Goal: Check status: Check status

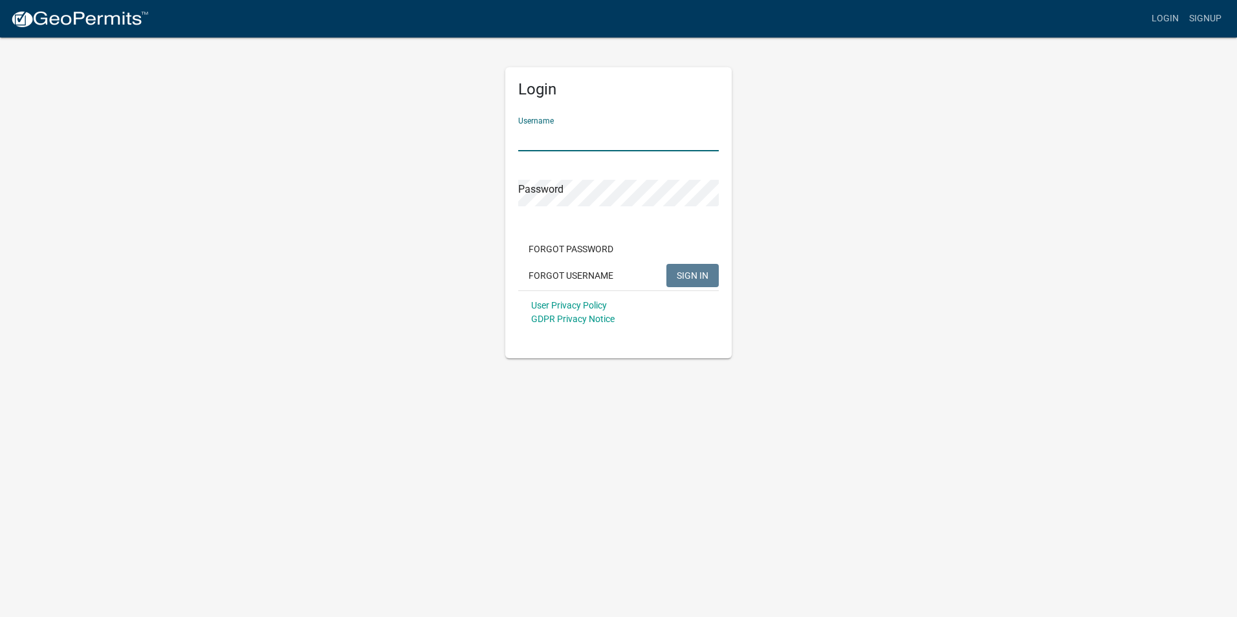
click at [560, 138] on input "Username" at bounding box center [618, 138] width 201 height 27
click at [666, 264] on button "SIGN IN" at bounding box center [692, 275] width 52 height 23
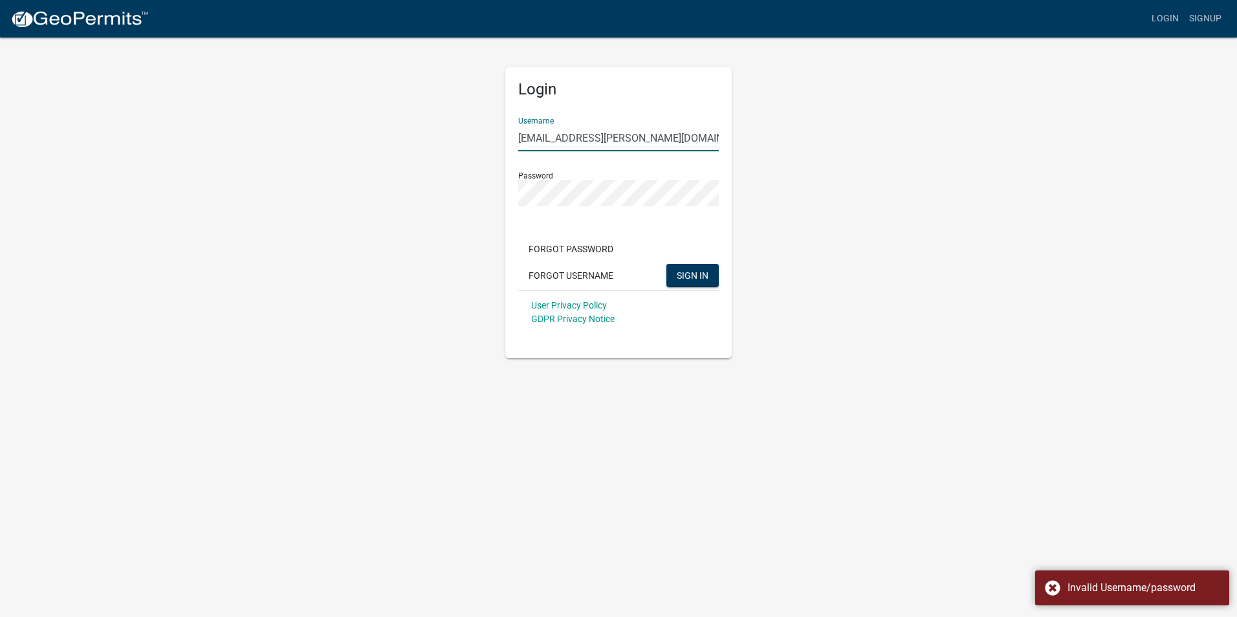
drag, startPoint x: 654, startPoint y: 135, endPoint x: 388, endPoint y: 149, distance: 266.3
click at [388, 149] on div "Login Username [EMAIL_ADDRESS][PERSON_NAME][DOMAIN_NAME] Password Forgot Passwo…" at bounding box center [618, 197] width 737 height 322
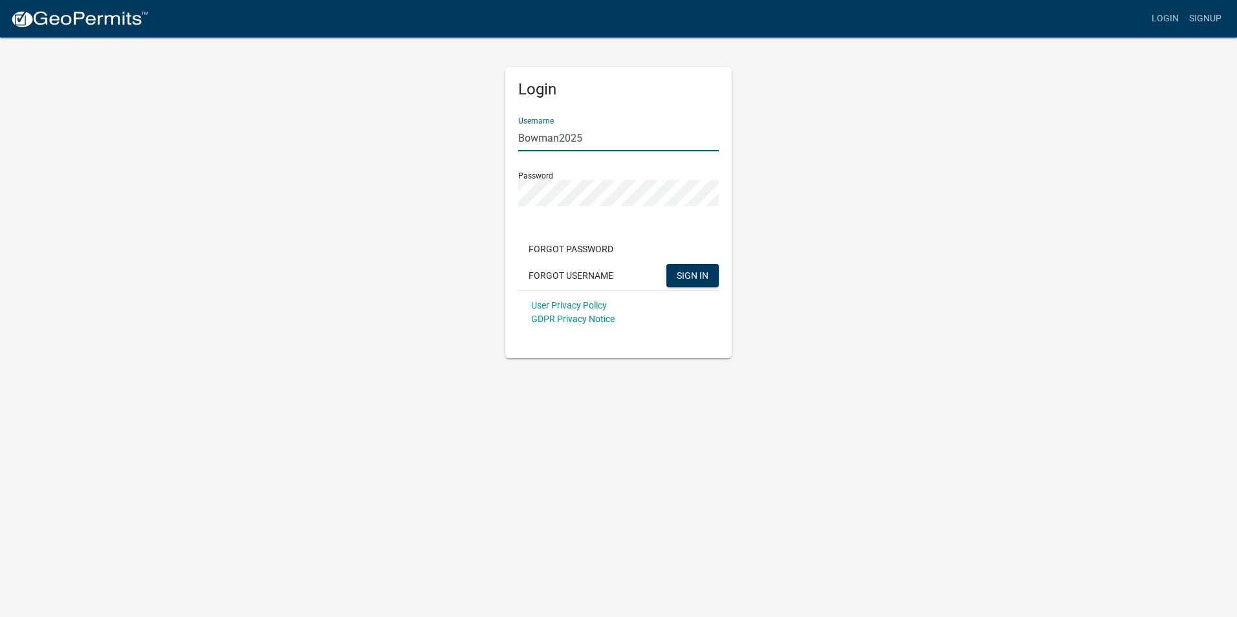
type input "Bowman2025"
click at [666, 264] on button "SIGN IN" at bounding box center [692, 275] width 52 height 23
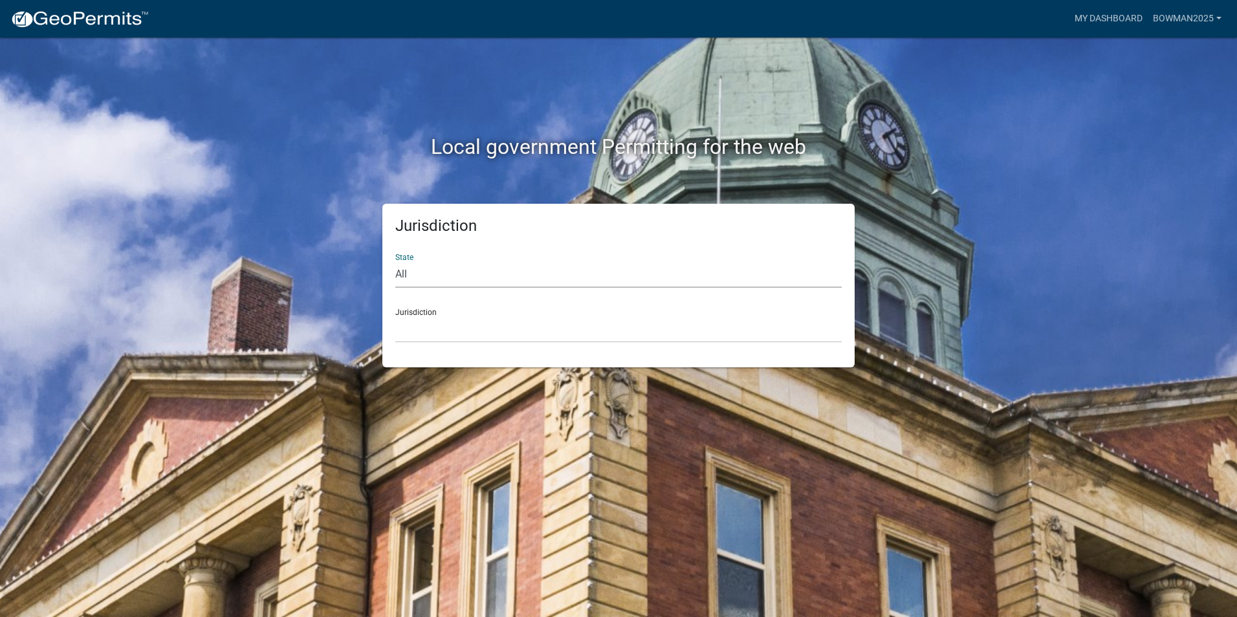
click at [470, 271] on select "All [US_STATE] [US_STATE] [US_STATE] [US_STATE] [US_STATE] [US_STATE] [US_STATE…" at bounding box center [618, 274] width 446 height 27
select select "[US_STATE]"
click at [395, 261] on select "All [US_STATE] [US_STATE] [US_STATE] [US_STATE] [US_STATE] [US_STATE] [US_STATE…" at bounding box center [618, 274] width 446 height 27
click at [457, 328] on select "City of [GEOGRAPHIC_DATA], [US_STATE] City of [GEOGRAPHIC_DATA], [US_STATE] Cit…" at bounding box center [618, 329] width 446 height 27
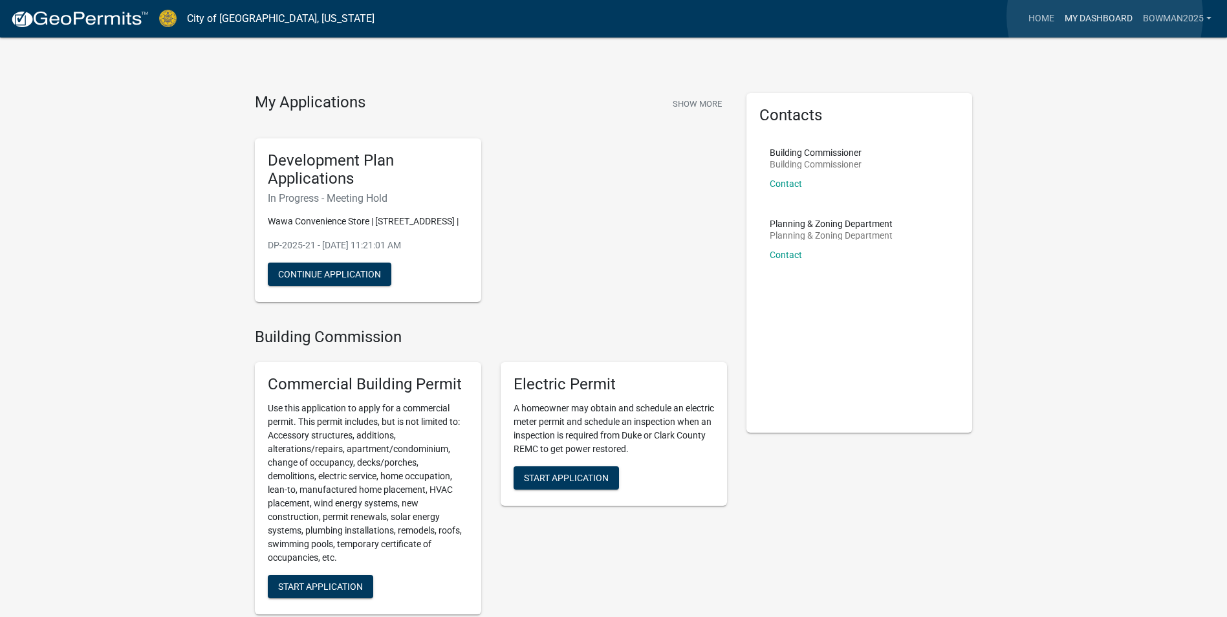
click at [1105, 16] on link "My Dashboard" at bounding box center [1099, 18] width 78 height 25
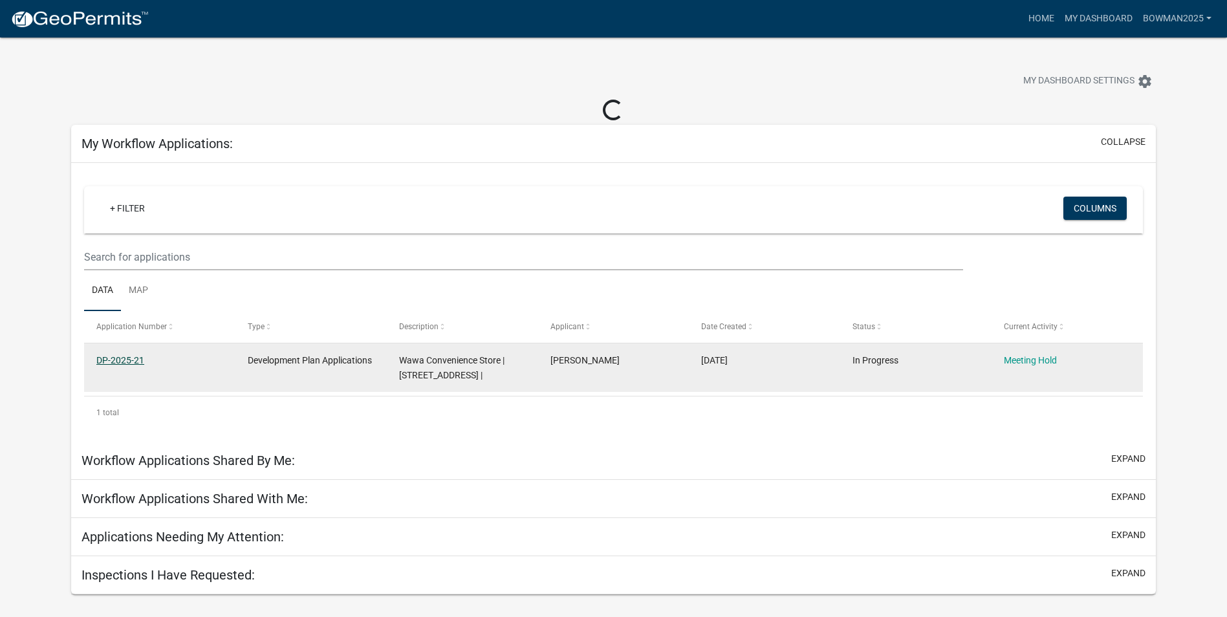
click at [123, 361] on link "DP-2025-21" at bounding box center [120, 360] width 48 height 10
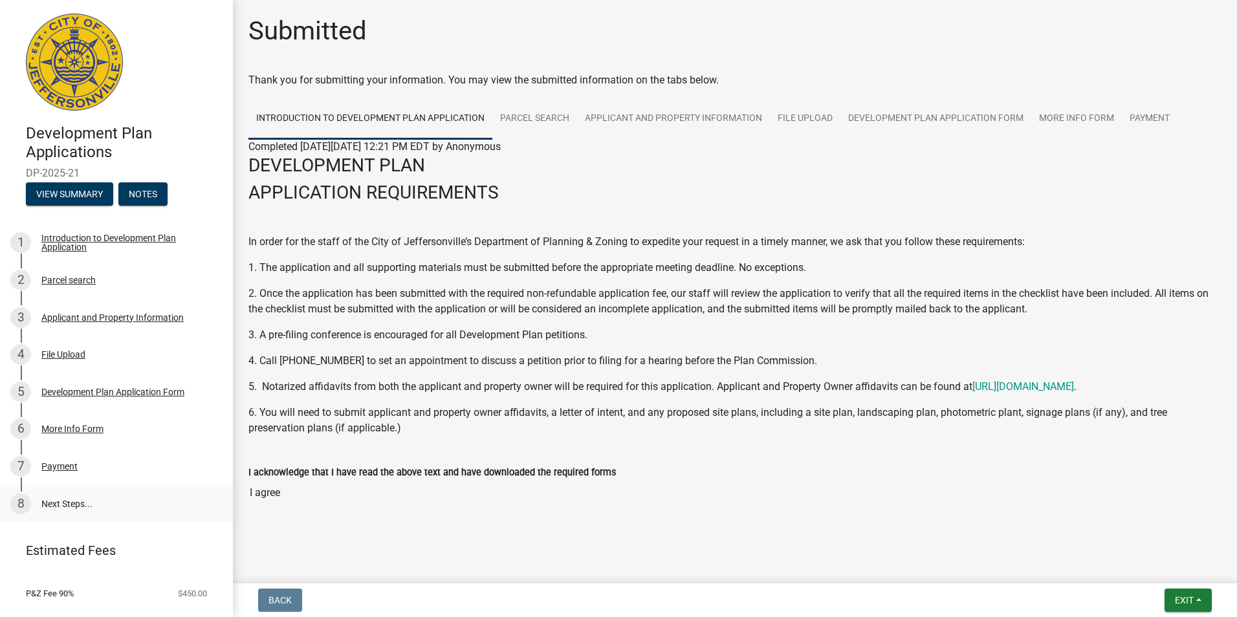
click at [66, 506] on link "8 Next Steps..." at bounding box center [116, 504] width 233 height 38
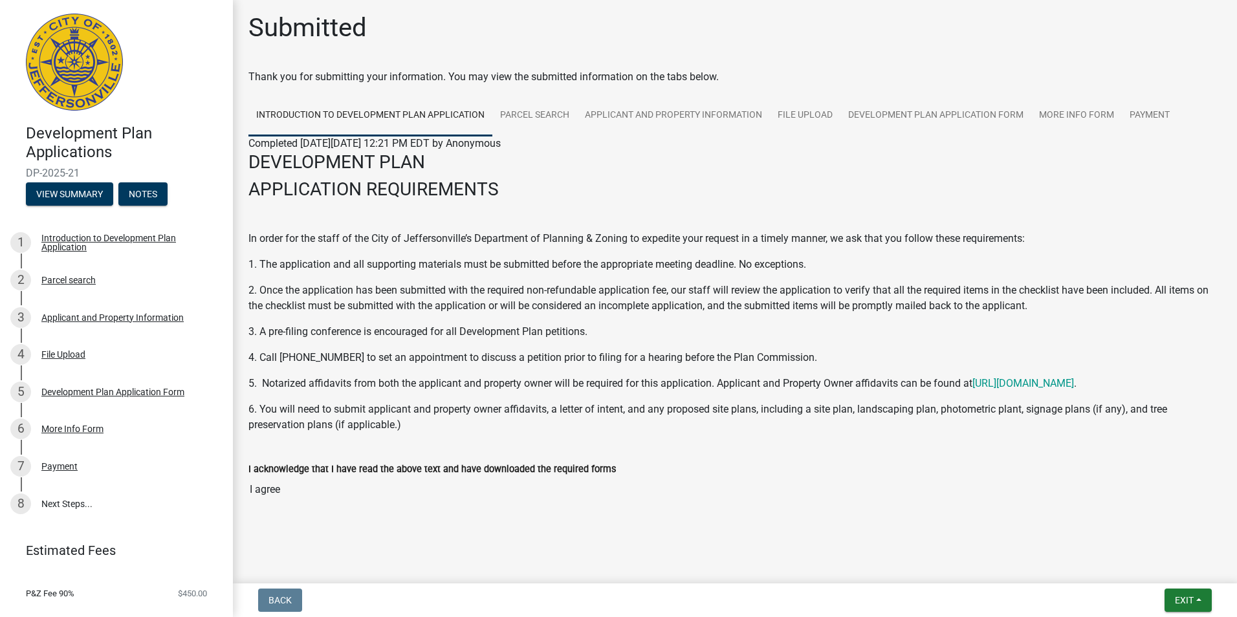
scroll to position [4, 0]
click at [68, 466] on div "Payment" at bounding box center [59, 466] width 36 height 9
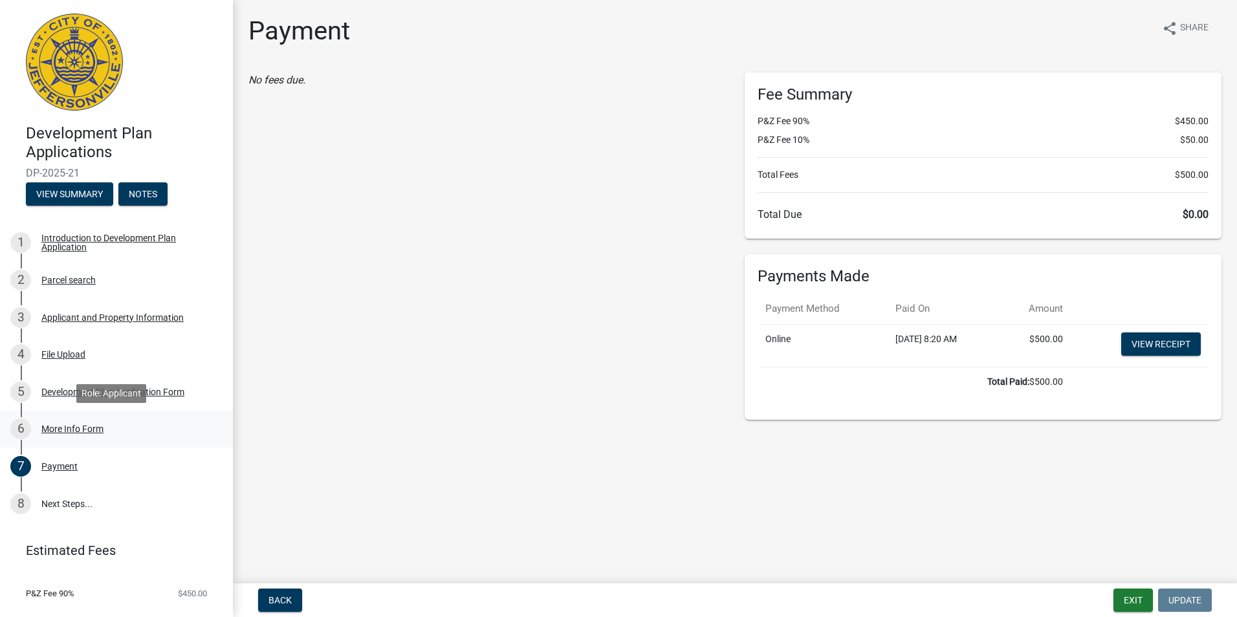
click at [73, 431] on div "More Info Form" at bounding box center [72, 428] width 62 height 9
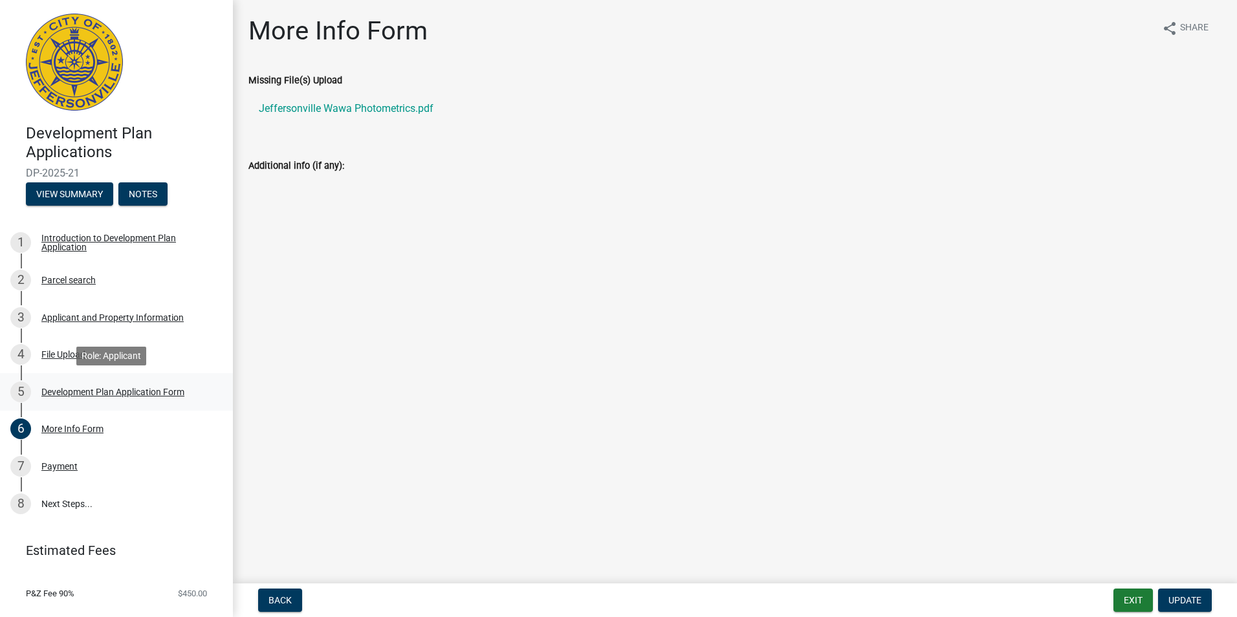
click at [65, 400] on div "5 Development Plan Application Form" at bounding box center [111, 392] width 202 height 21
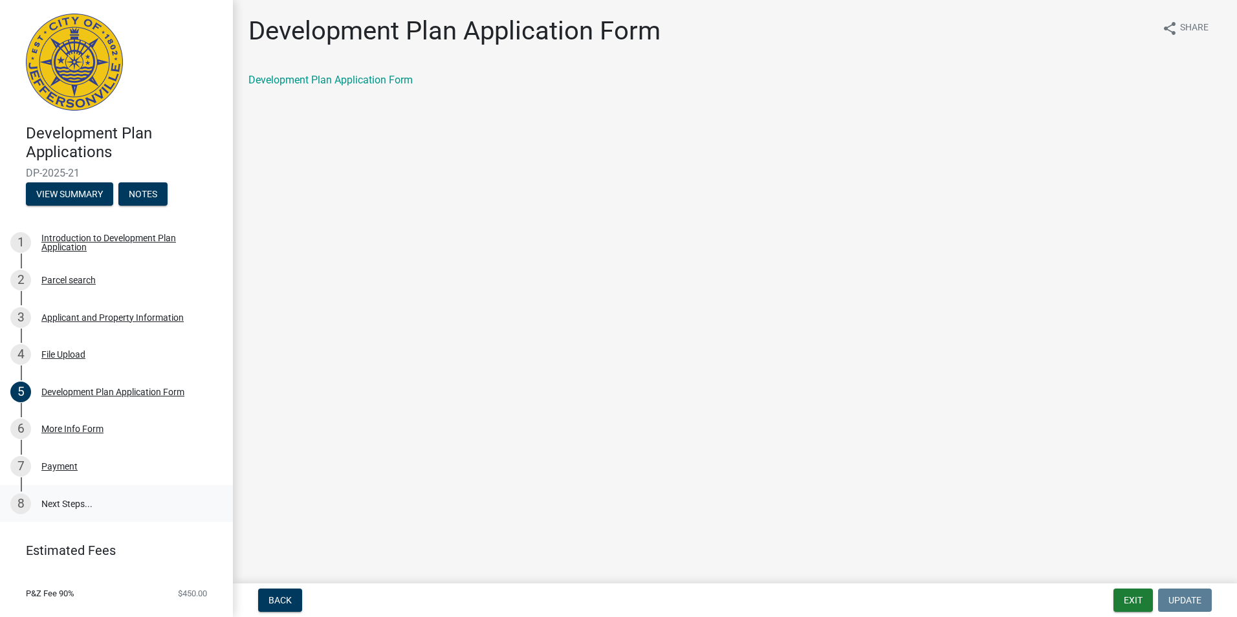
click at [75, 495] on link "8 Next Steps..." at bounding box center [116, 504] width 233 height 38
click at [50, 504] on link "8 Next Steps..." at bounding box center [116, 504] width 233 height 38
click at [89, 420] on div "6 More Info Form" at bounding box center [111, 429] width 202 height 21
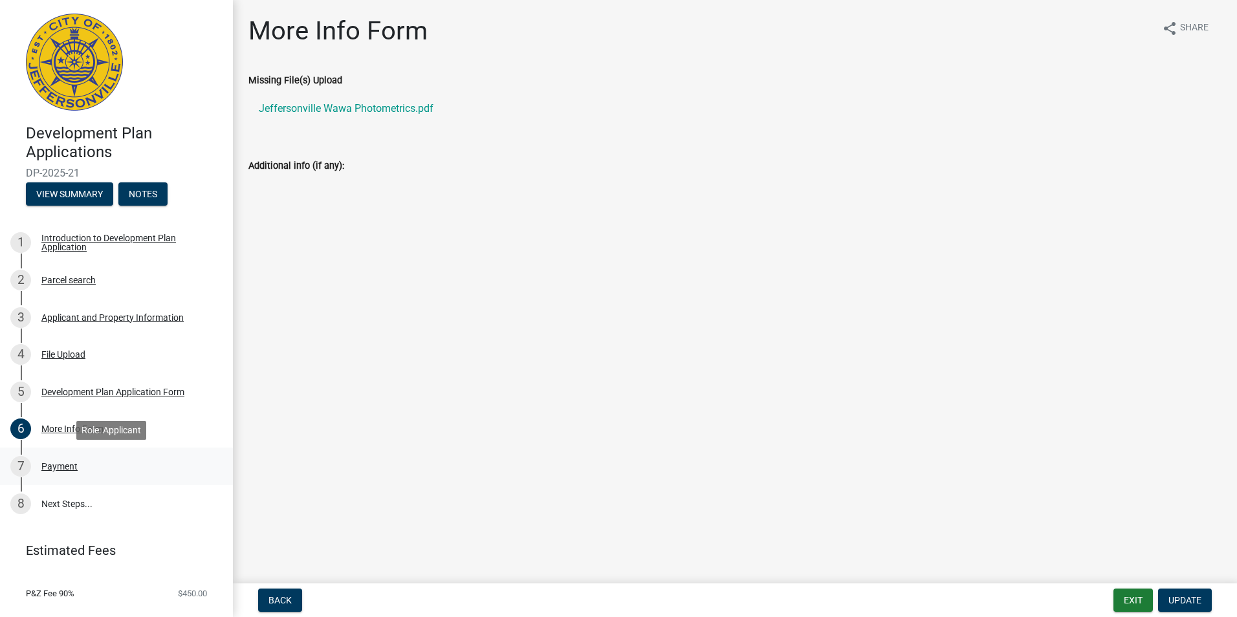
click at [69, 464] on div "Payment" at bounding box center [59, 466] width 36 height 9
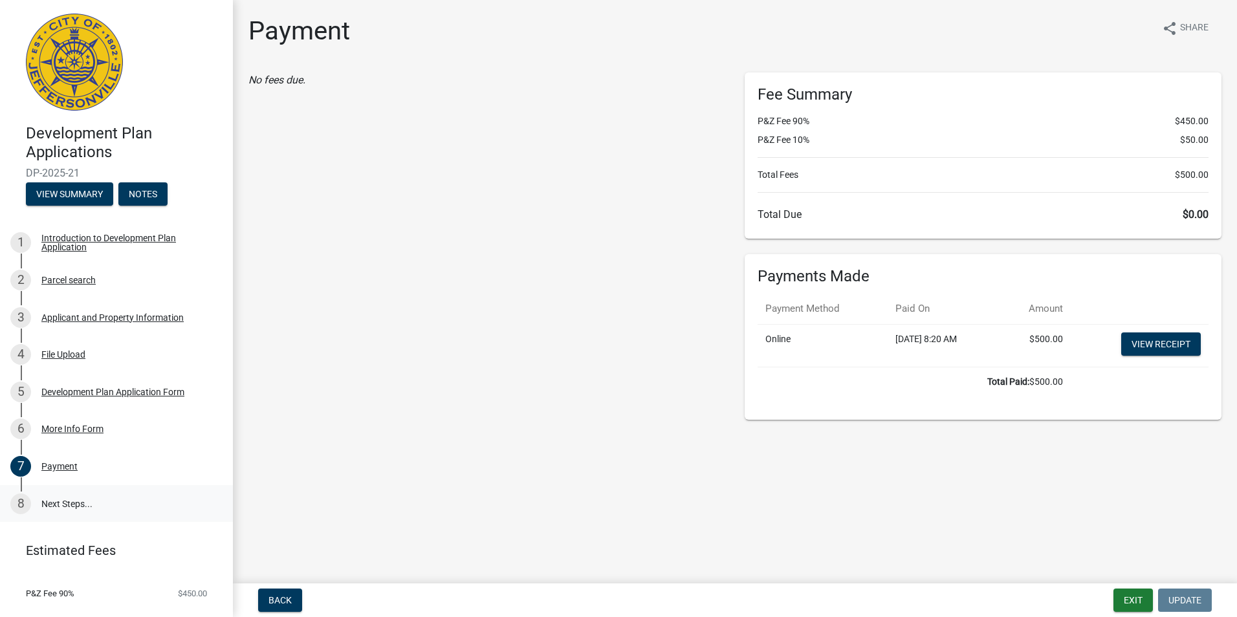
click at [66, 506] on link "8 Next Steps..." at bounding box center [116, 504] width 233 height 38
click at [65, 505] on link "8 Next Steps..." at bounding box center [116, 504] width 233 height 38
click at [65, 504] on link "8 Next Steps..." at bounding box center [116, 504] width 233 height 38
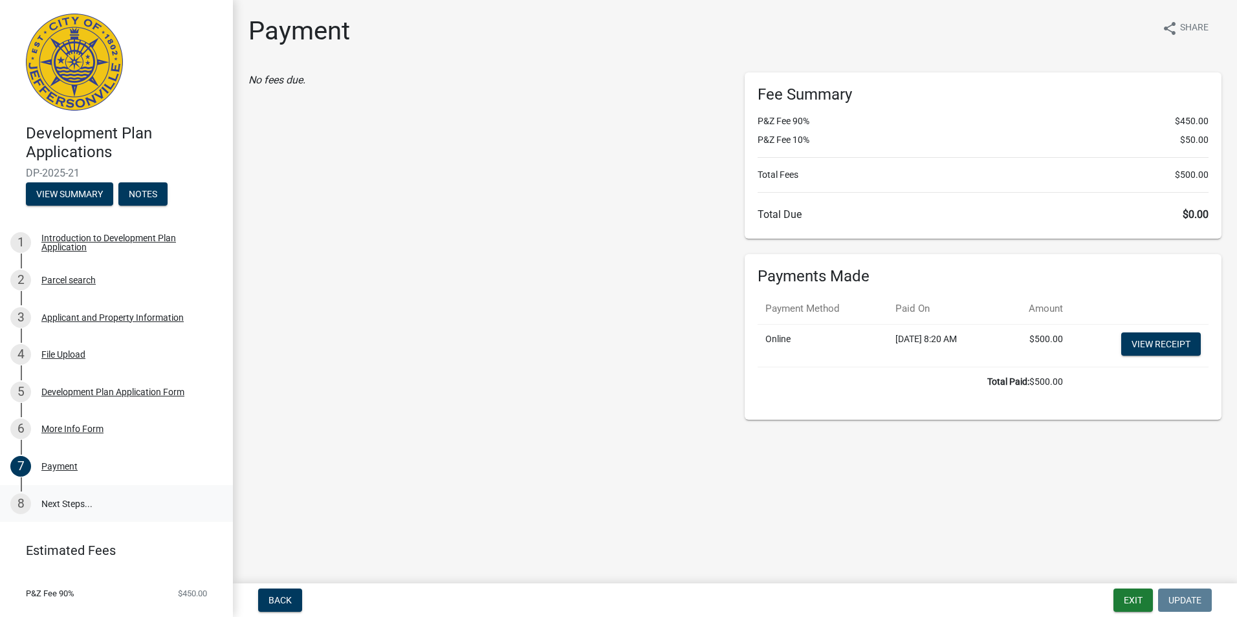
drag, startPoint x: 65, startPoint y: 504, endPoint x: 132, endPoint y: 504, distance: 66.6
click at [132, 504] on link "8 Next Steps..." at bounding box center [116, 504] width 233 height 38
click at [82, 499] on link "8 Next Steps..." at bounding box center [116, 504] width 233 height 38
click at [152, 200] on button "Notes" at bounding box center [142, 193] width 49 height 23
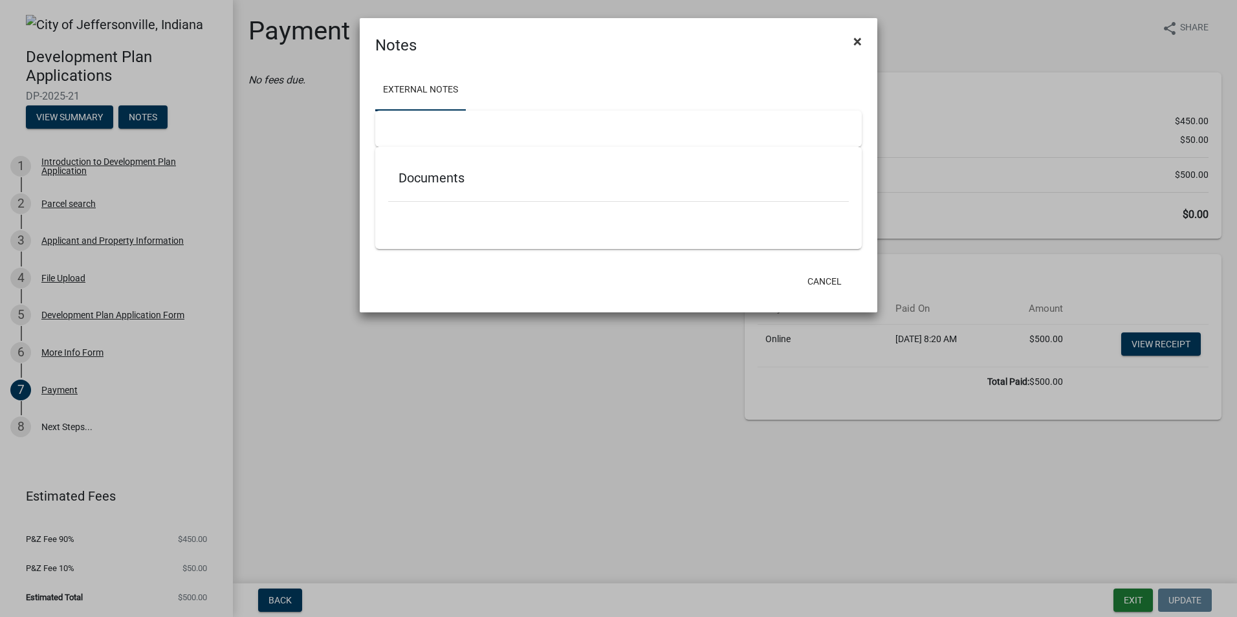
click at [851, 40] on button "×" at bounding box center [857, 41] width 29 height 36
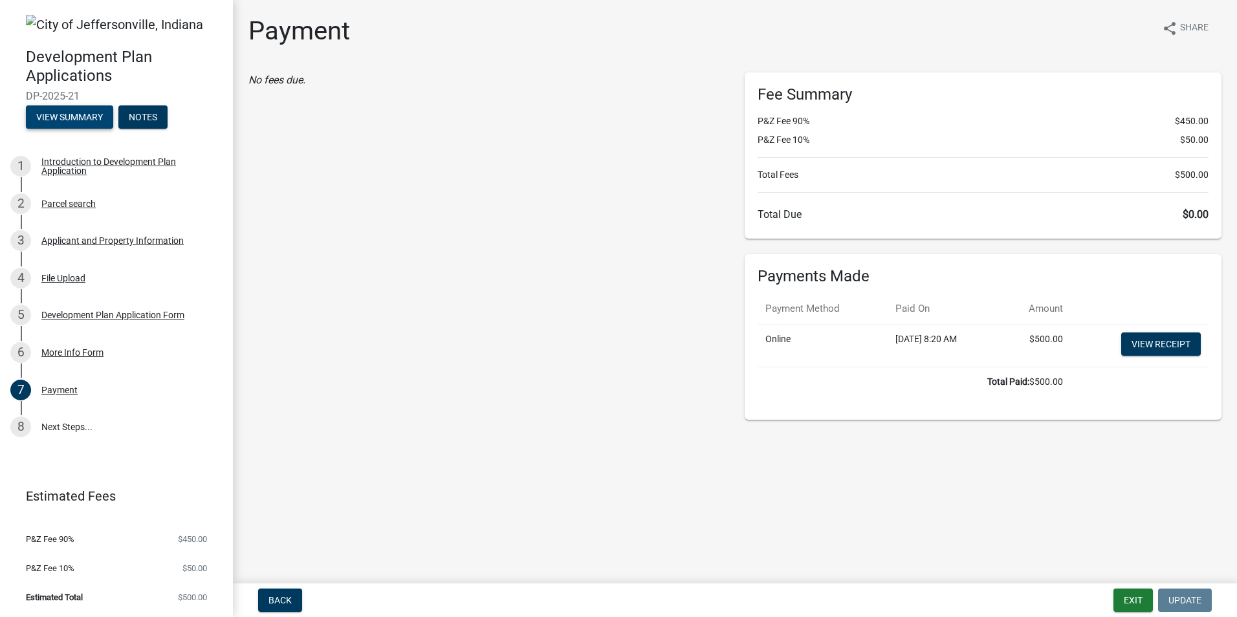
click at [89, 113] on button "View Summary" at bounding box center [69, 116] width 87 height 23
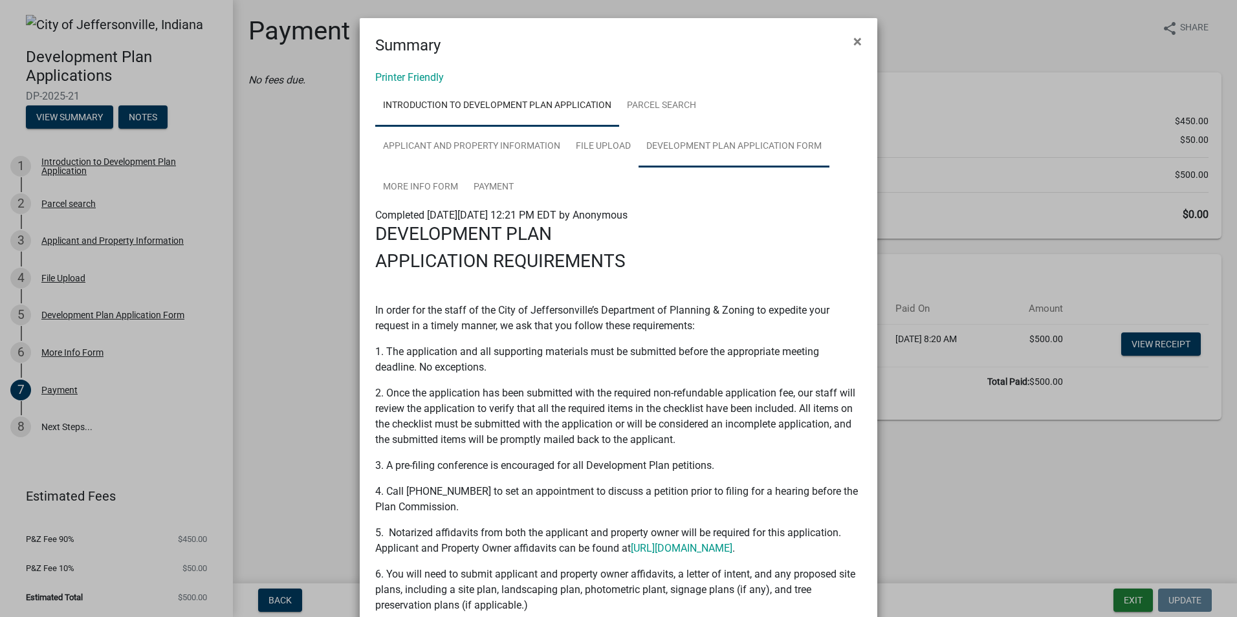
click at [721, 148] on link "Development Plan Application Form" at bounding box center [733, 146] width 191 height 41
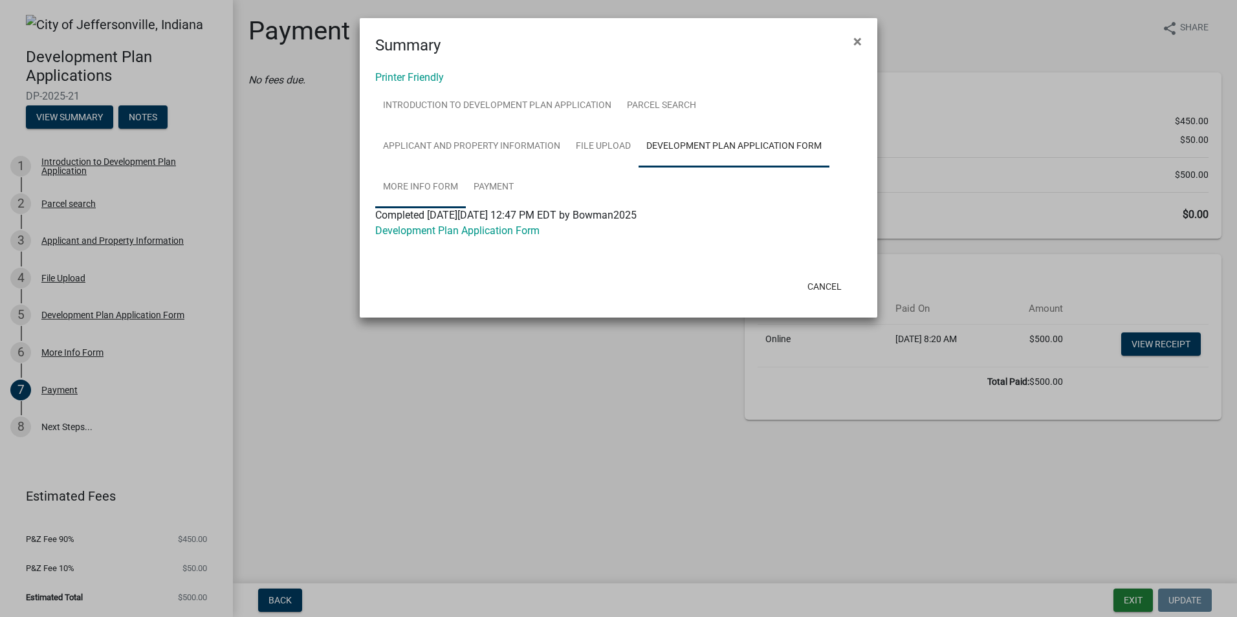
click at [420, 180] on link "More Info Form" at bounding box center [420, 187] width 91 height 41
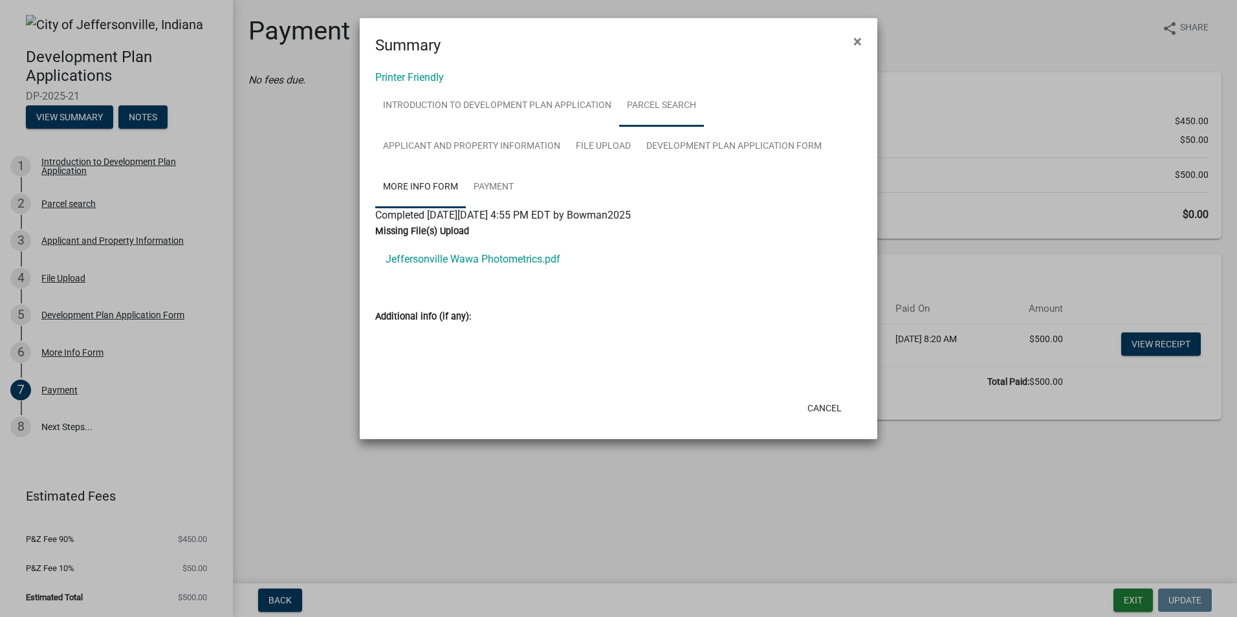
click at [676, 105] on link "Parcel search" at bounding box center [661, 105] width 85 height 41
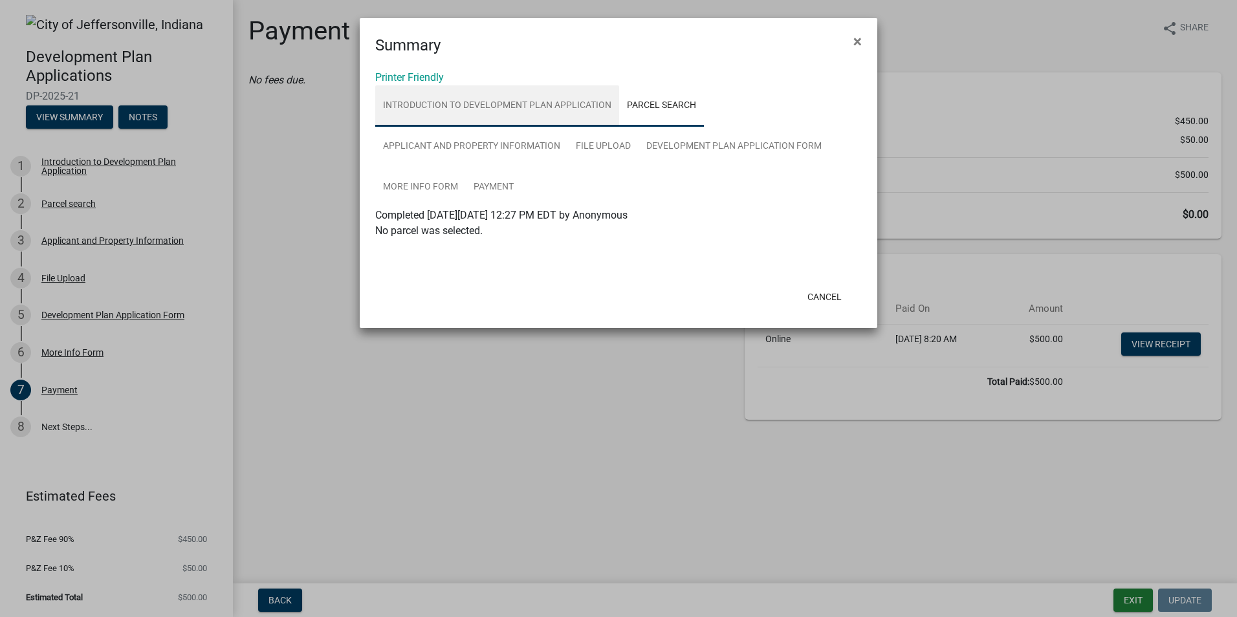
click at [534, 106] on link "Introduction to Development Plan Application" at bounding box center [497, 105] width 244 height 41
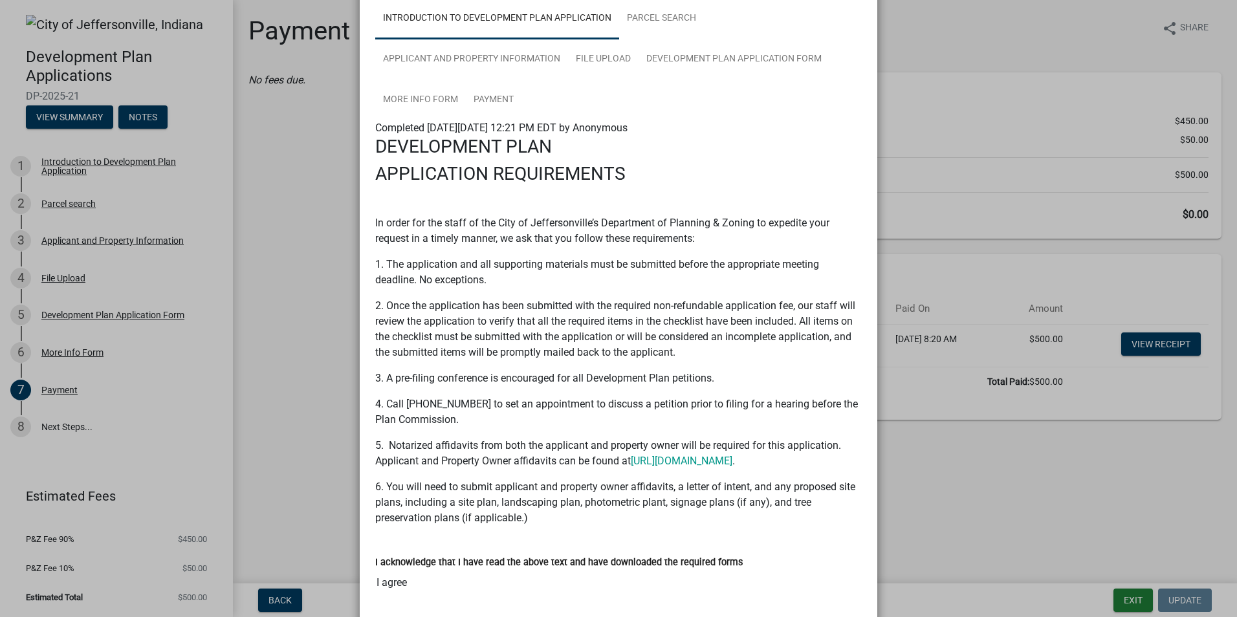
scroll to position [173, 0]
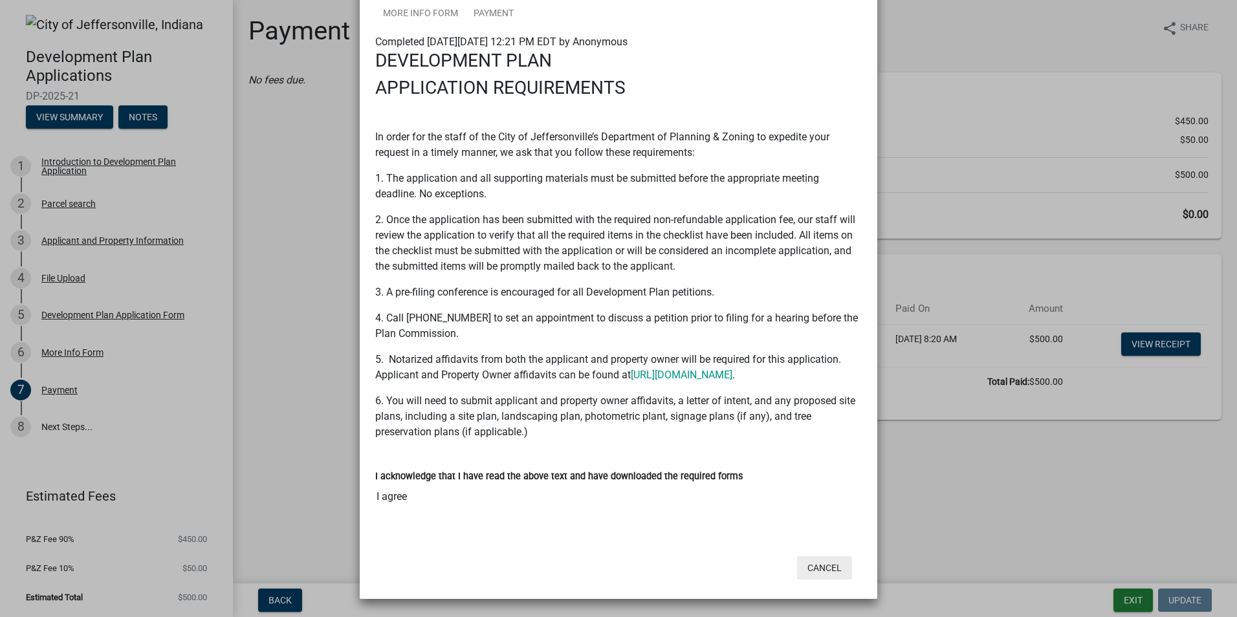
click at [809, 571] on button "Cancel" at bounding box center [824, 567] width 55 height 23
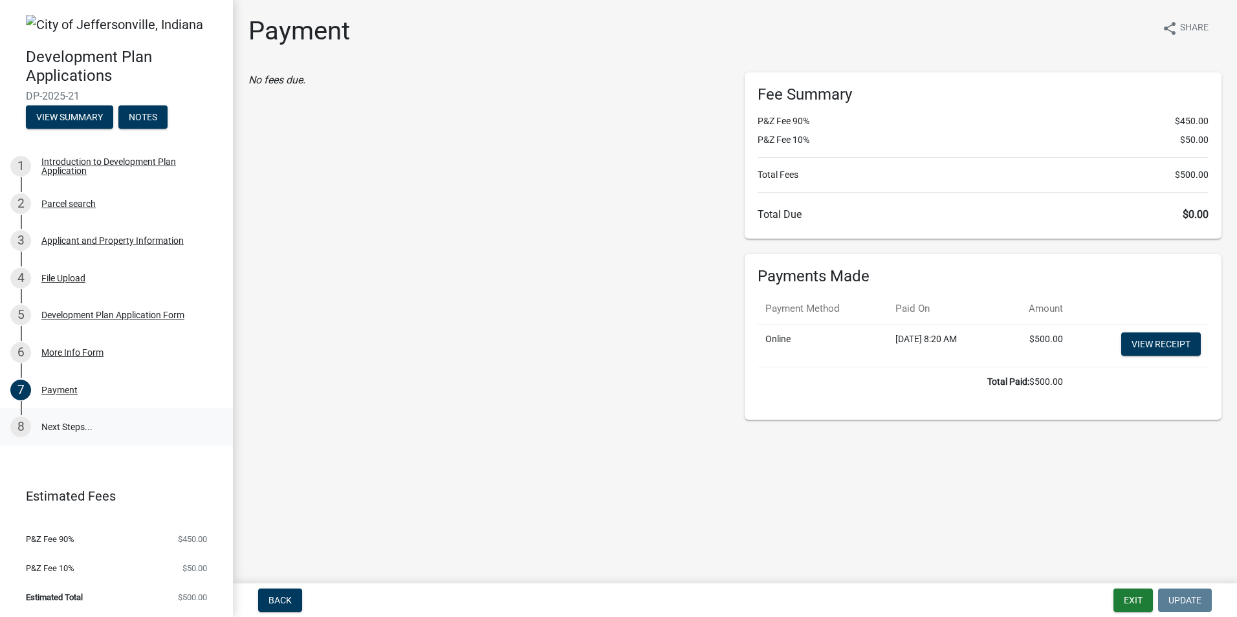
click at [69, 424] on link "8 Next Steps..." at bounding box center [116, 427] width 233 height 38
